Goal: Information Seeking & Learning: Learn about a topic

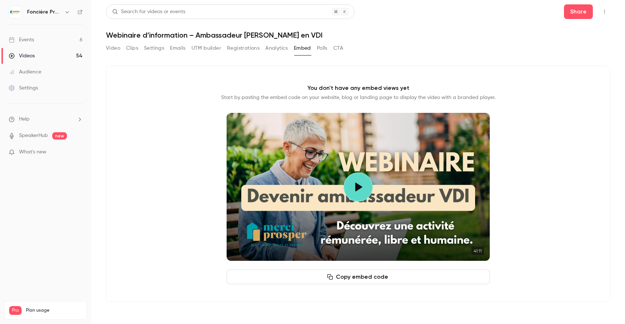
click at [59, 42] on link "Events 6" at bounding box center [45, 40] width 91 height 16
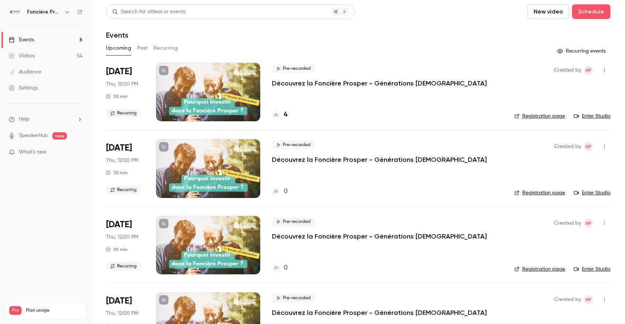
click at [145, 46] on button "Past" at bounding box center [142, 48] width 11 height 12
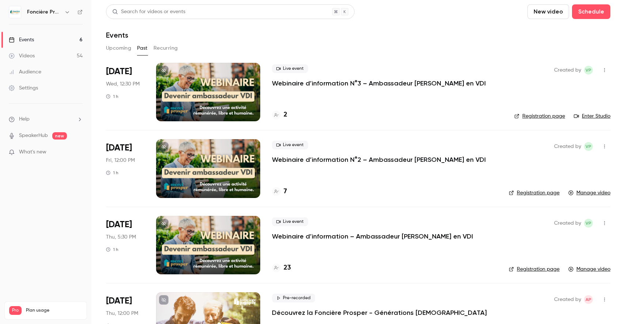
click at [286, 115] on h4 "2" at bounding box center [286, 115] width 4 height 10
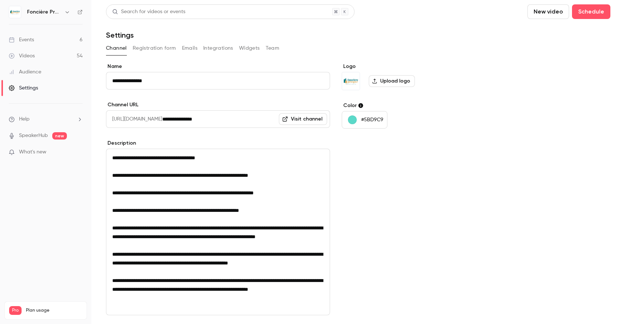
click at [33, 37] on div "Events" at bounding box center [21, 39] width 25 height 7
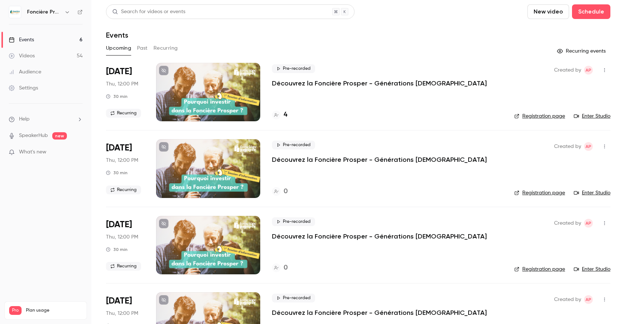
click at [139, 45] on button "Past" at bounding box center [142, 48] width 11 height 12
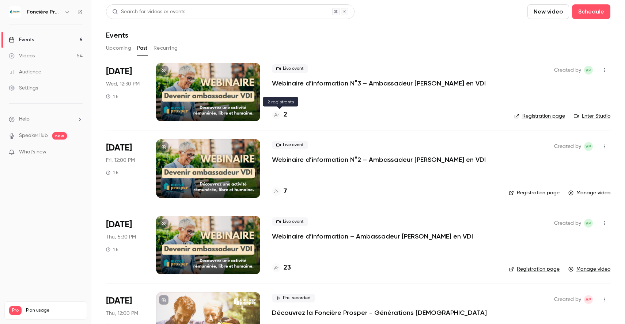
click at [286, 114] on h4 "2" at bounding box center [286, 115] width 4 height 10
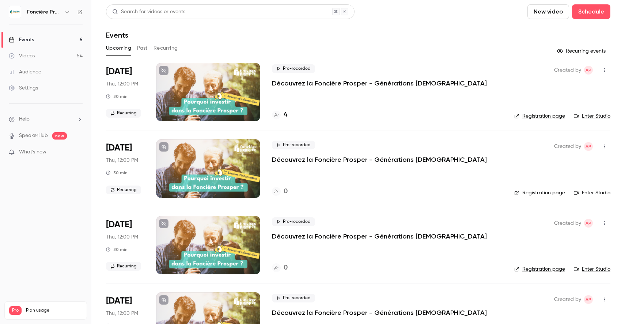
click at [143, 48] on button "Past" at bounding box center [142, 48] width 11 height 12
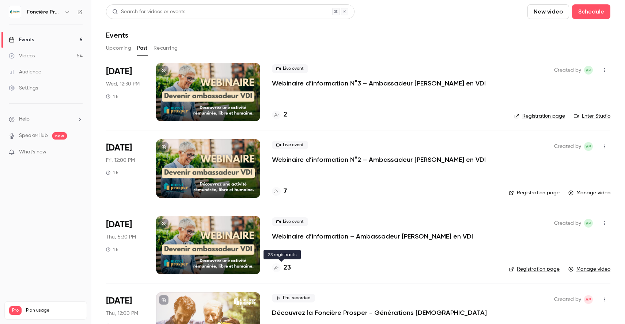
click at [285, 268] on h4 "23" at bounding box center [287, 268] width 7 height 10
click at [316, 85] on p "Webinaire d’information N°3 – Ambassadeur [PERSON_NAME] en VDI" at bounding box center [379, 83] width 214 height 9
